Goal: Navigation & Orientation: Find specific page/section

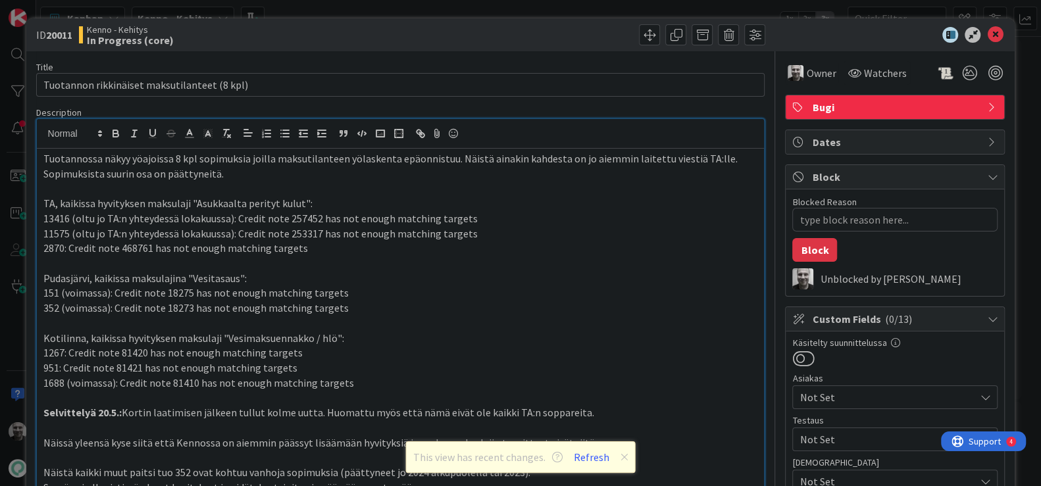
type textarea "x"
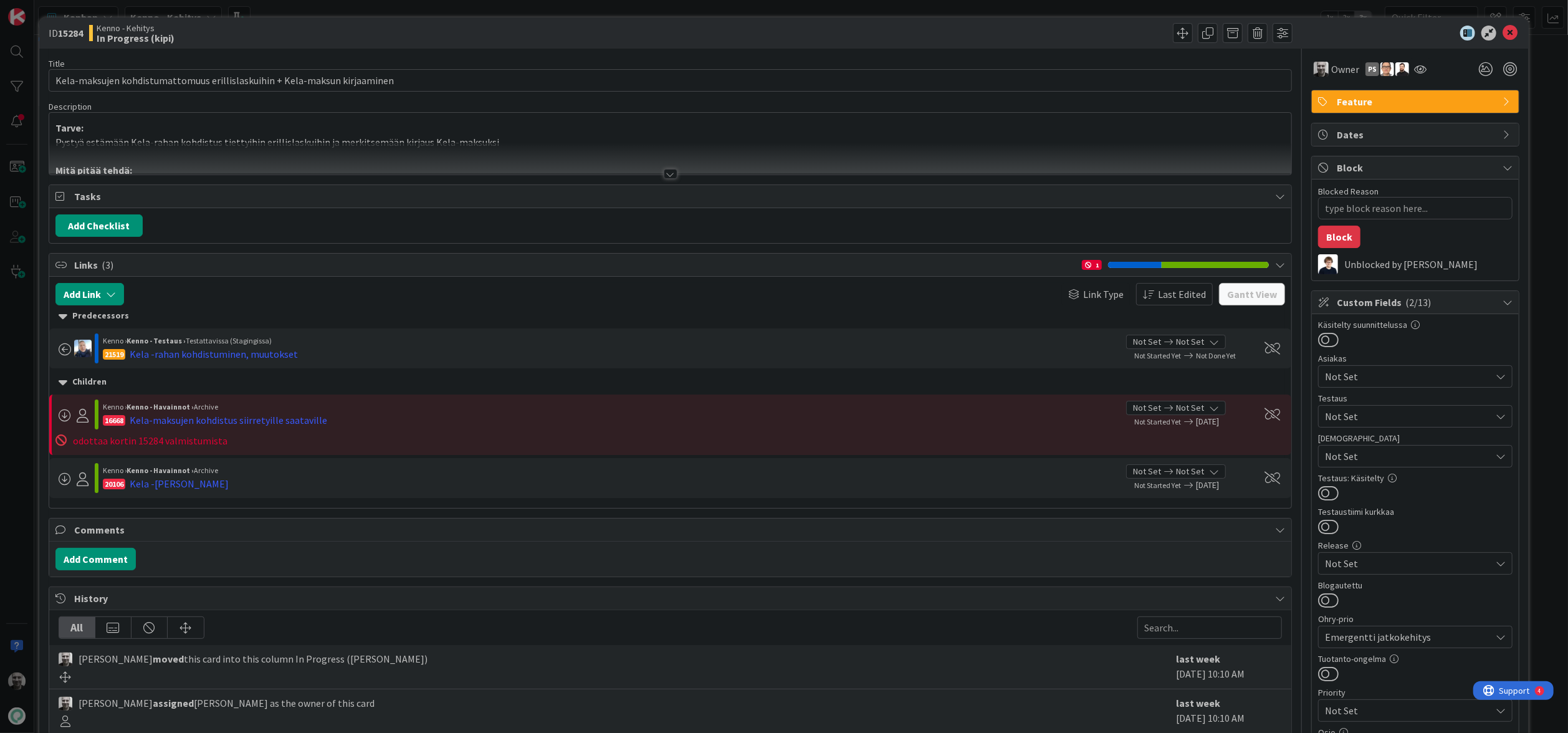
click at [673, 177] on div at bounding box center [670, 173] width 13 height 10
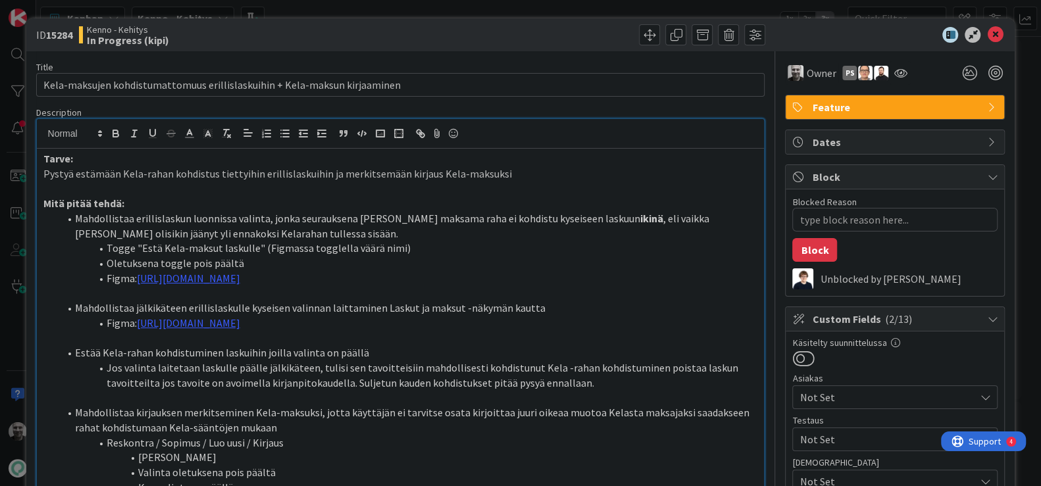
click at [470, 9] on div "ID 15284 Kenno - Kehitys In Progress (kipi) Title 74 / 128 Kela-maksujen kohdis…" at bounding box center [520, 243] width 1041 height 486
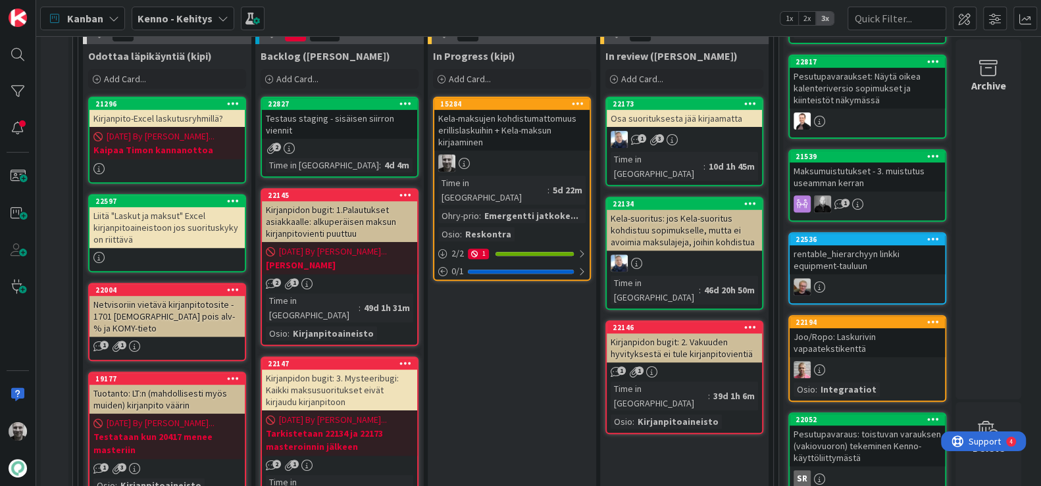
scroll to position [343, 0]
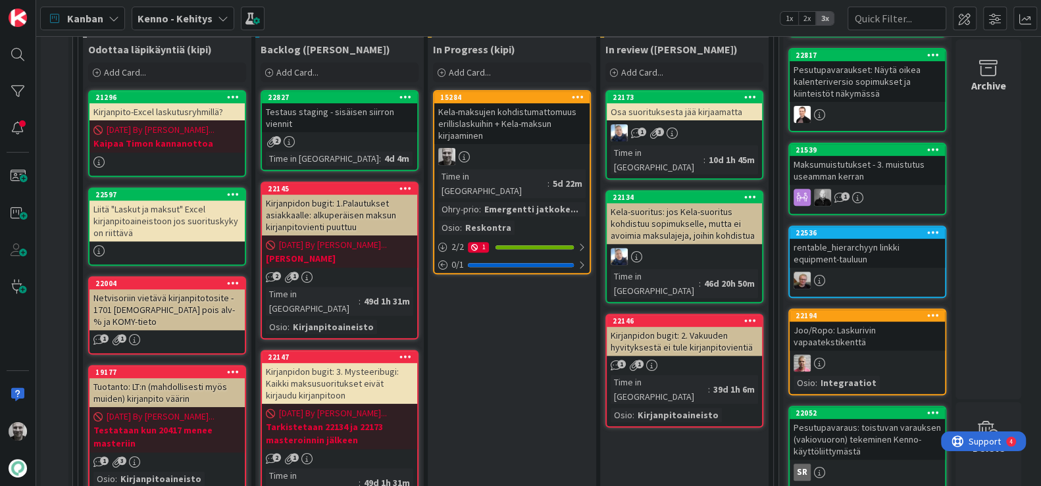
click at [354, 115] on div "Testaus staging - sisäisen siirron viennit" at bounding box center [339, 117] width 155 height 29
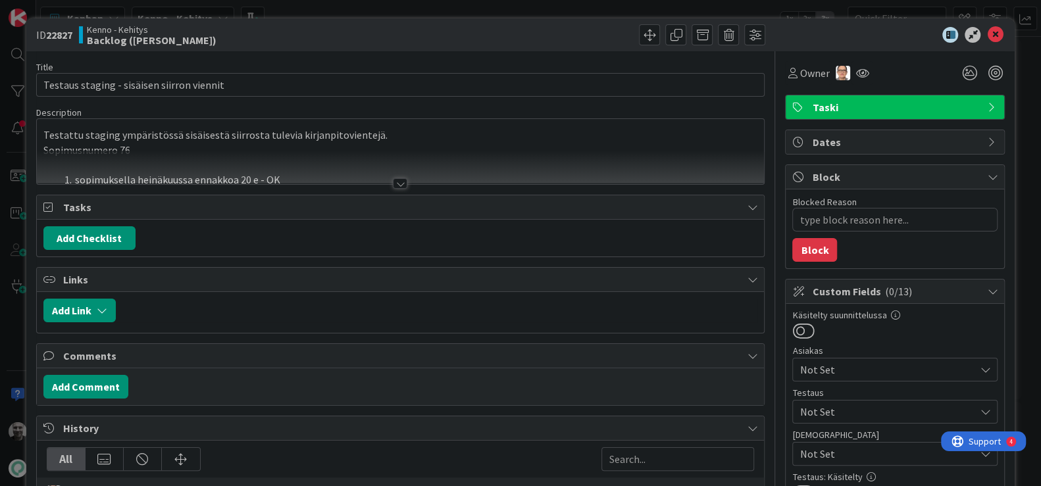
click at [399, 182] on div at bounding box center [400, 183] width 14 height 11
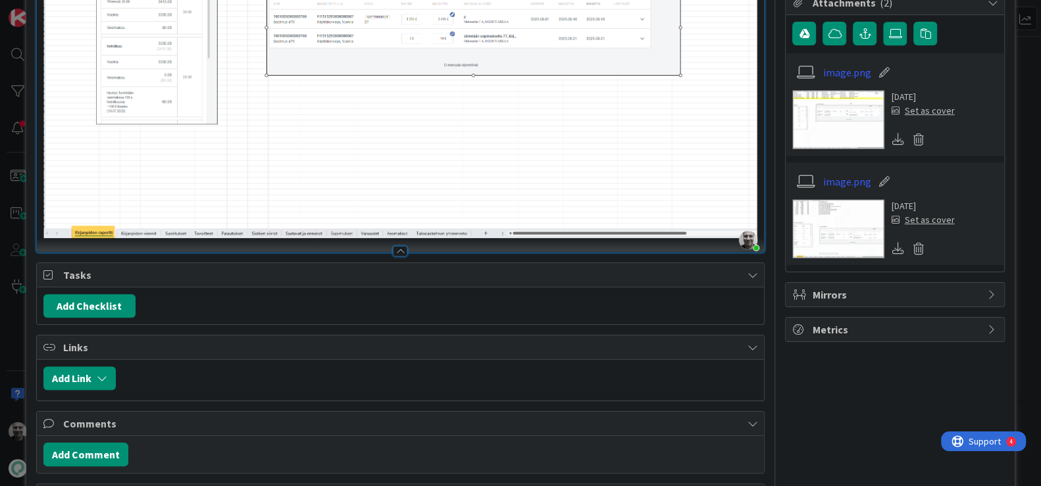
scroll to position [848, 0]
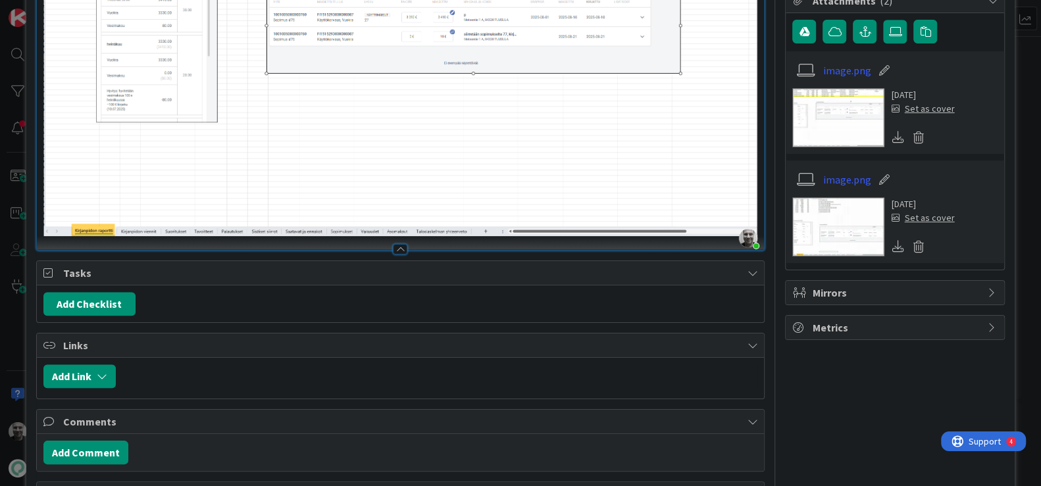
click at [140, 218] on img at bounding box center [400, 65] width 715 height 344
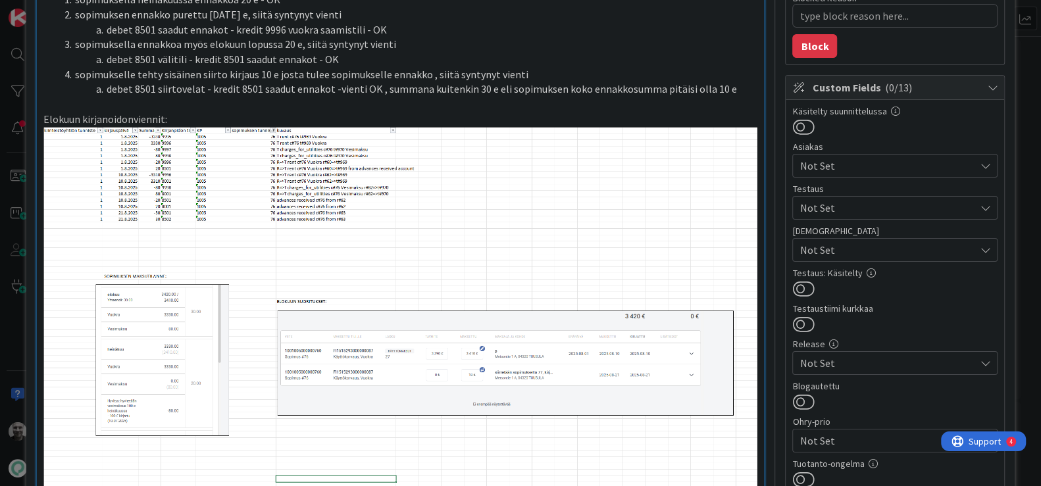
scroll to position [205, 0]
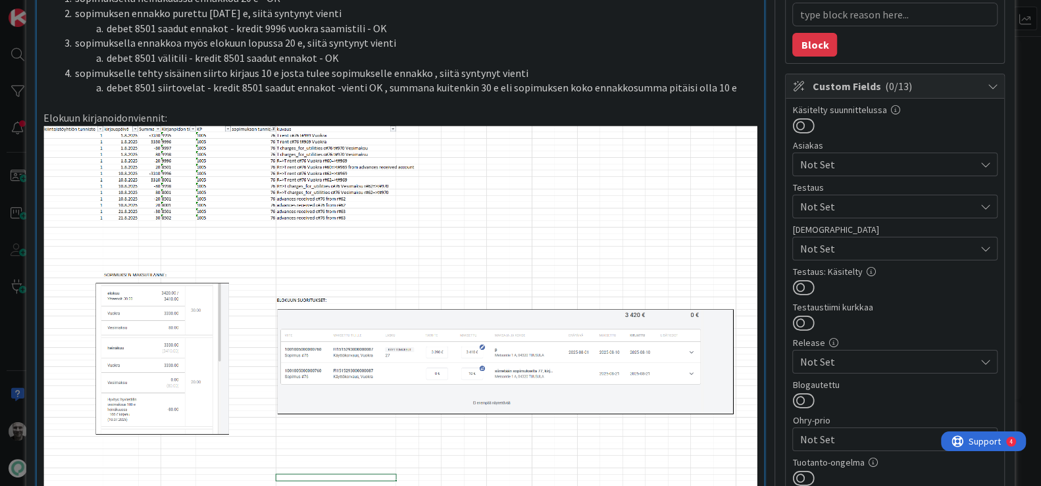
click at [151, 197] on img at bounding box center [400, 316] width 715 height 380
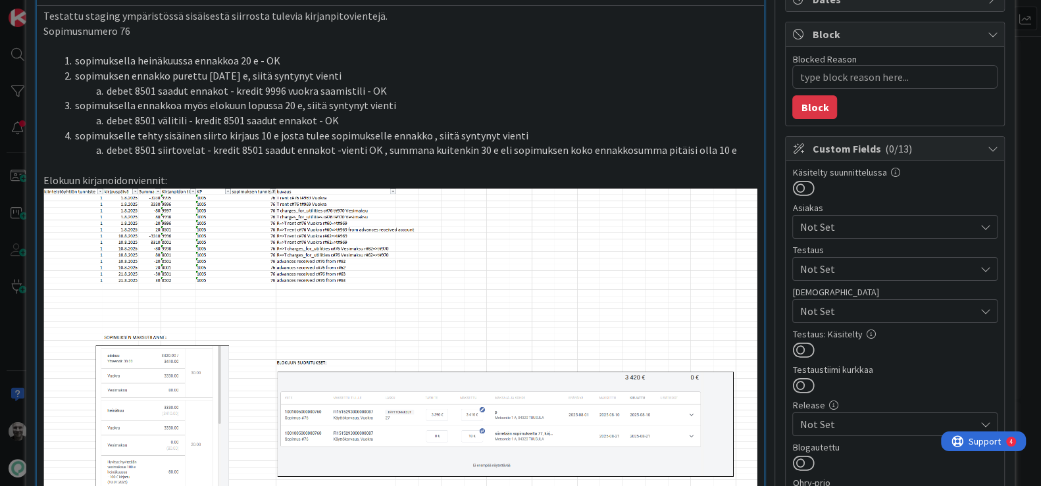
scroll to position [142, 0]
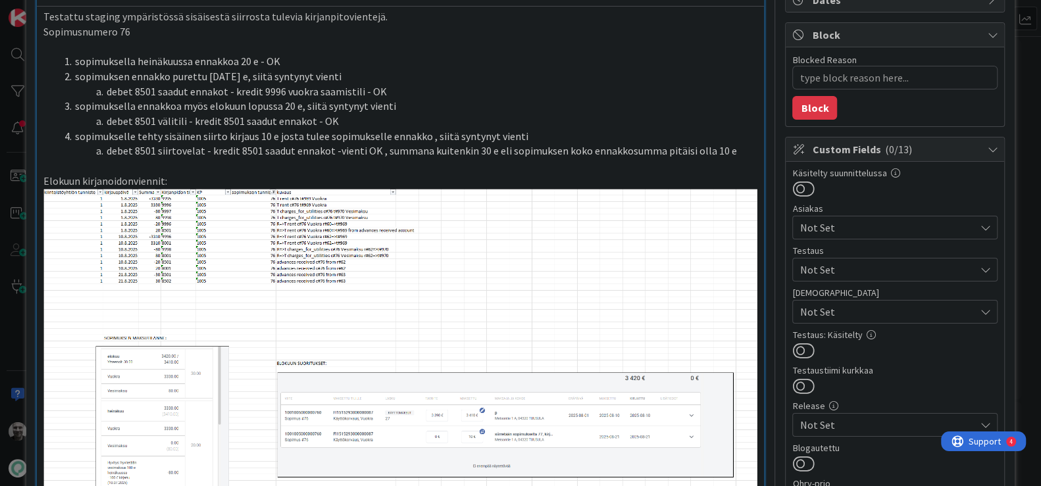
click at [127, 258] on img at bounding box center [400, 379] width 715 height 380
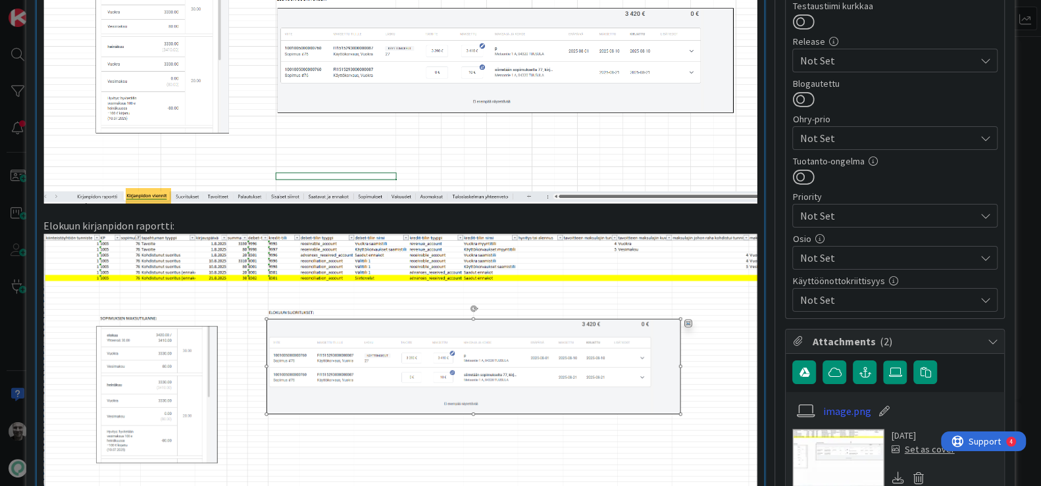
scroll to position [508, 0]
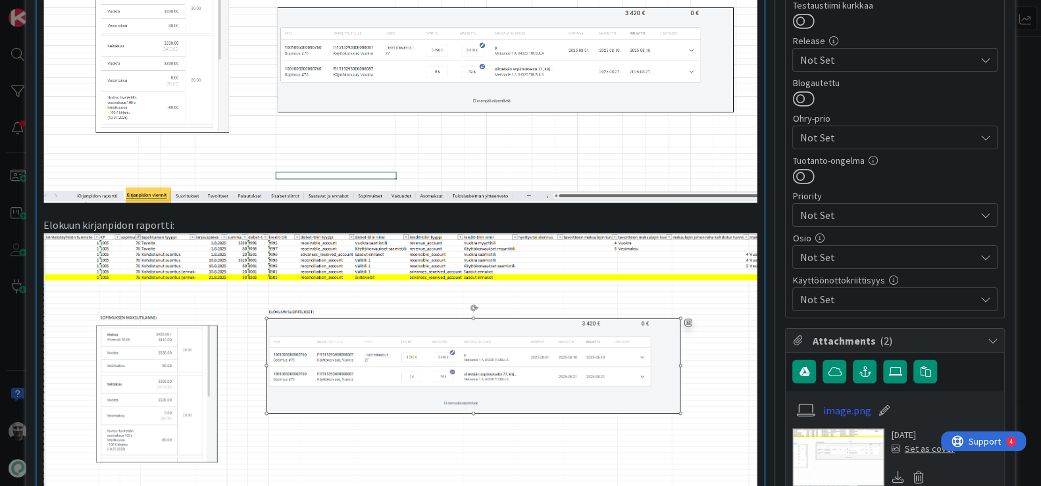
type textarea "x"
